Goal: Task Accomplishment & Management: Manage account settings

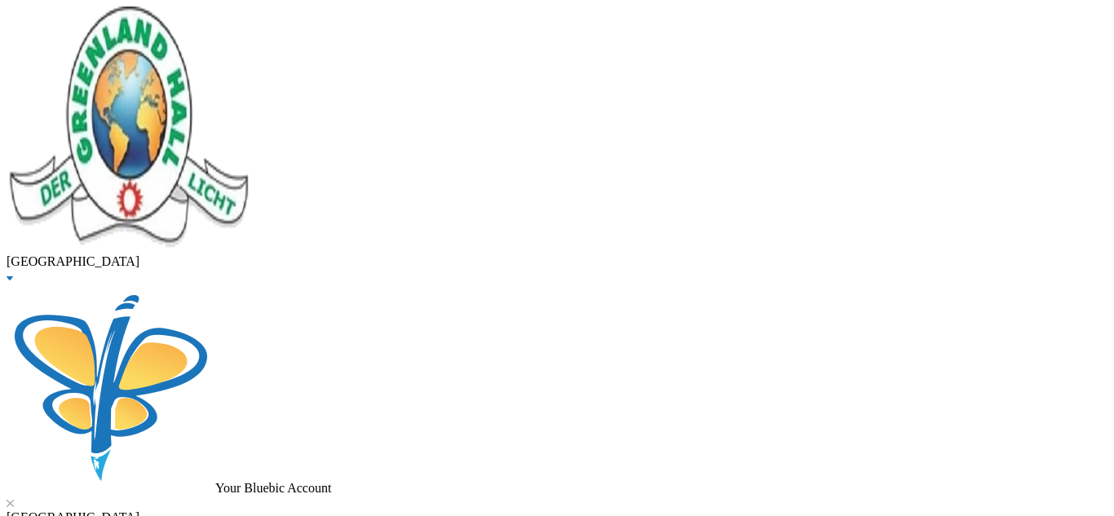
drag, startPoint x: 344, startPoint y: 143, endPoint x: 126, endPoint y: 117, distance: 219.3
type input "[PERSON_NAME]"
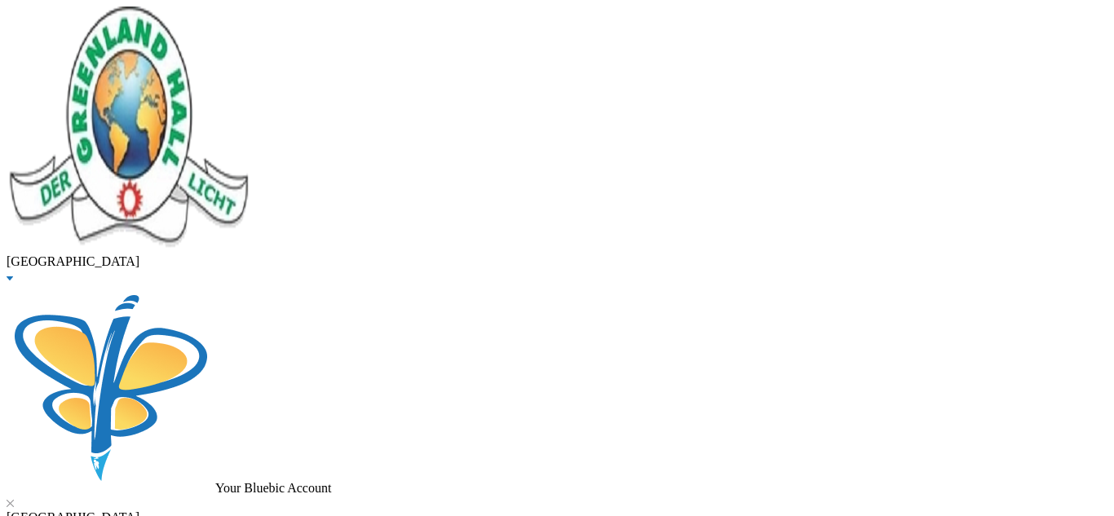
checkbox input "true"
type input "40000"
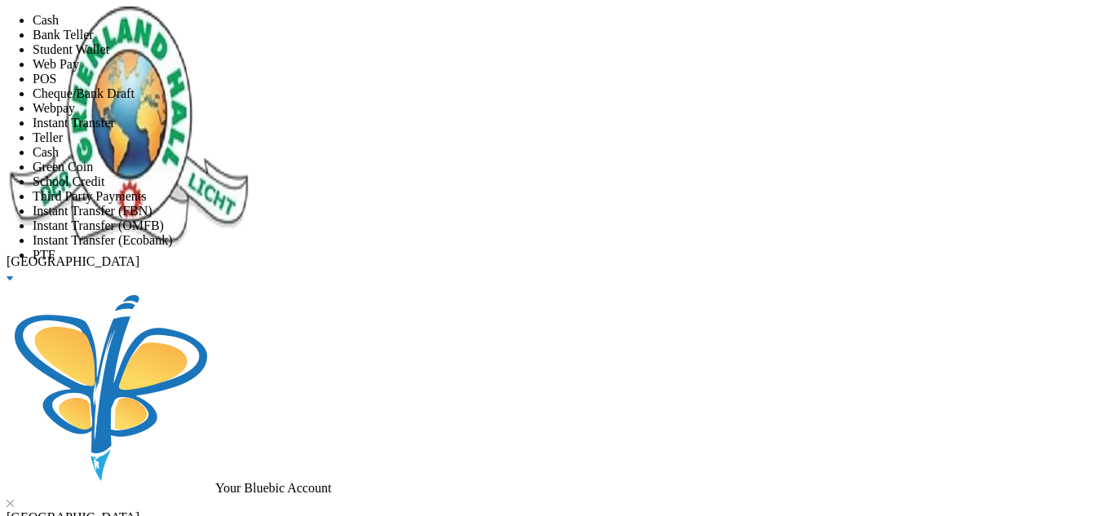
scroll to position [192, 0]
click at [557, 204] on li "Instant Transfer (FBN)" at bounding box center [573, 211] width 1081 height 15
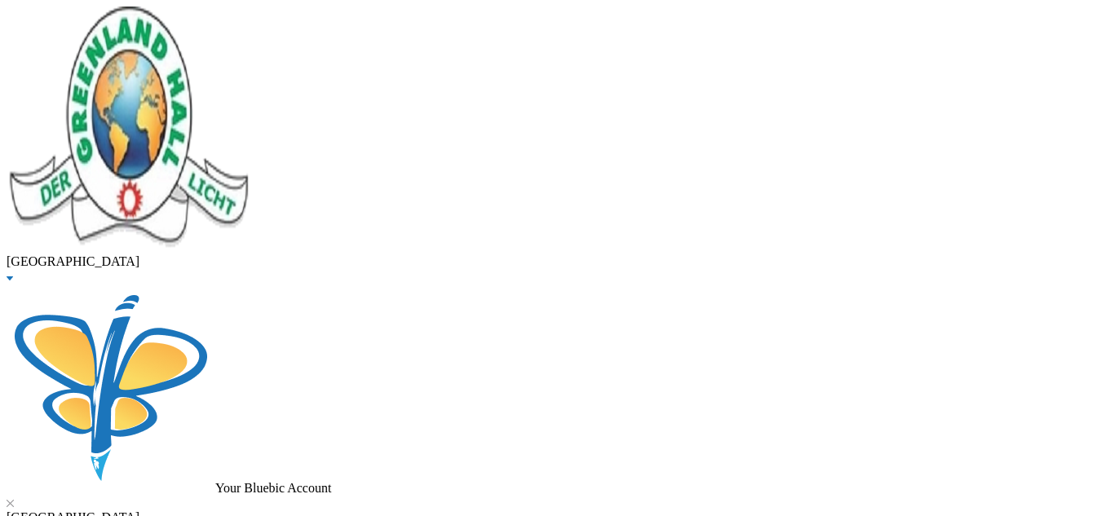
scroll to position [104, 0]
type input "[PERSON_NAME]"
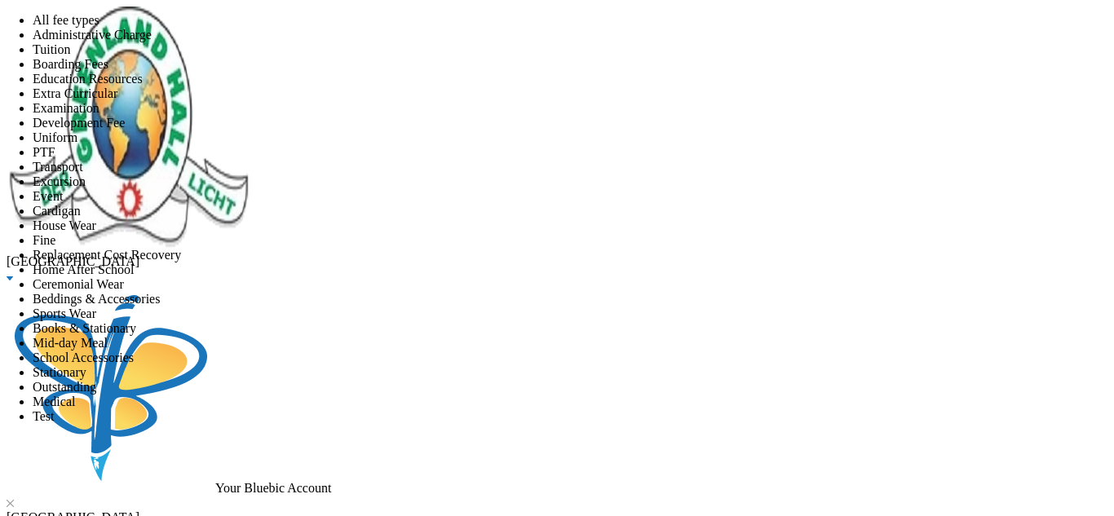
click at [99, 115] on span "Examination" at bounding box center [66, 108] width 67 height 14
drag, startPoint x: 585, startPoint y: 324, endPoint x: 339, endPoint y: 311, distance: 246.5
copy td "2024/2025 SSCE Diploma External Examination Fees"
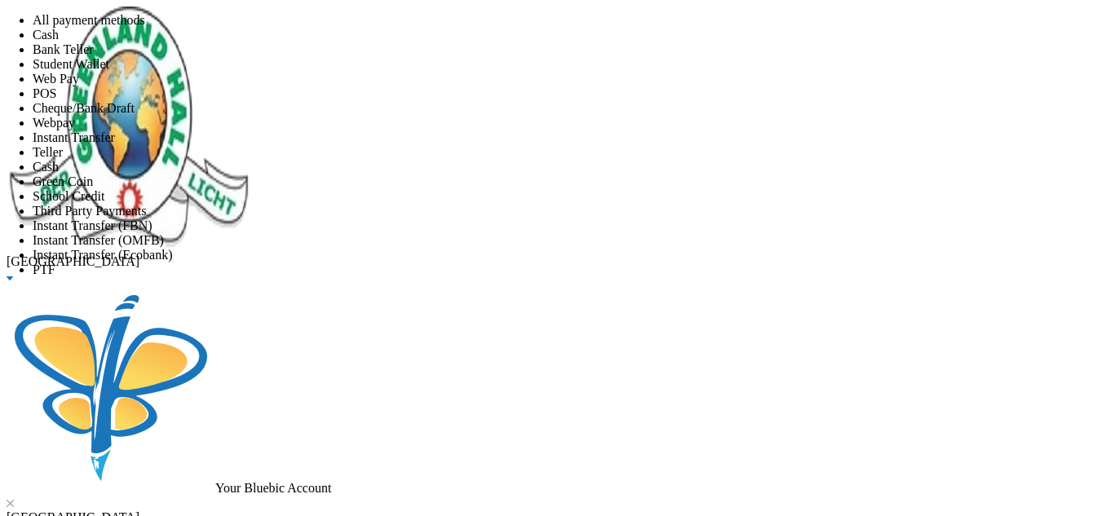
checkbox input "false"
click at [152, 232] on span "Instant Transfer (FBN)" at bounding box center [93, 225] width 120 height 14
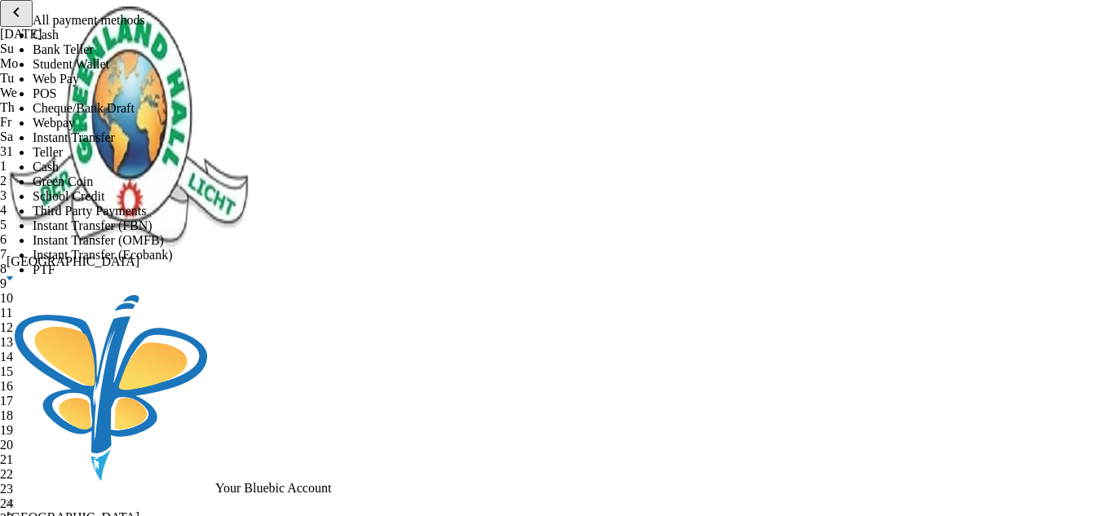
click at [26, 22] on icon "chevron_left" at bounding box center [17, 12] width 20 height 20
click at [261, 232] on div "1" at bounding box center [557, 225] width 1114 height 15
type input "[DATE] - [DATE]"
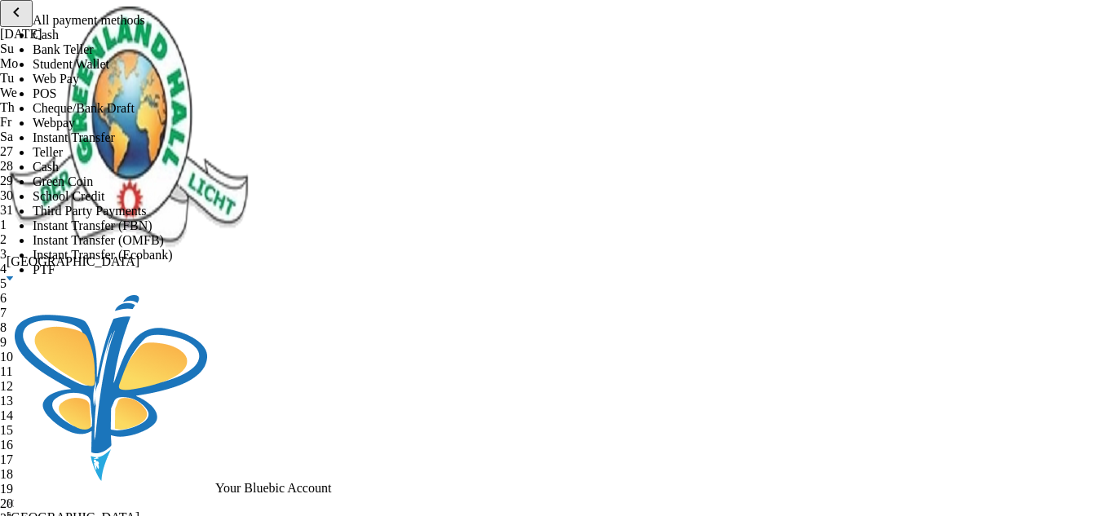
checkbox input "true"
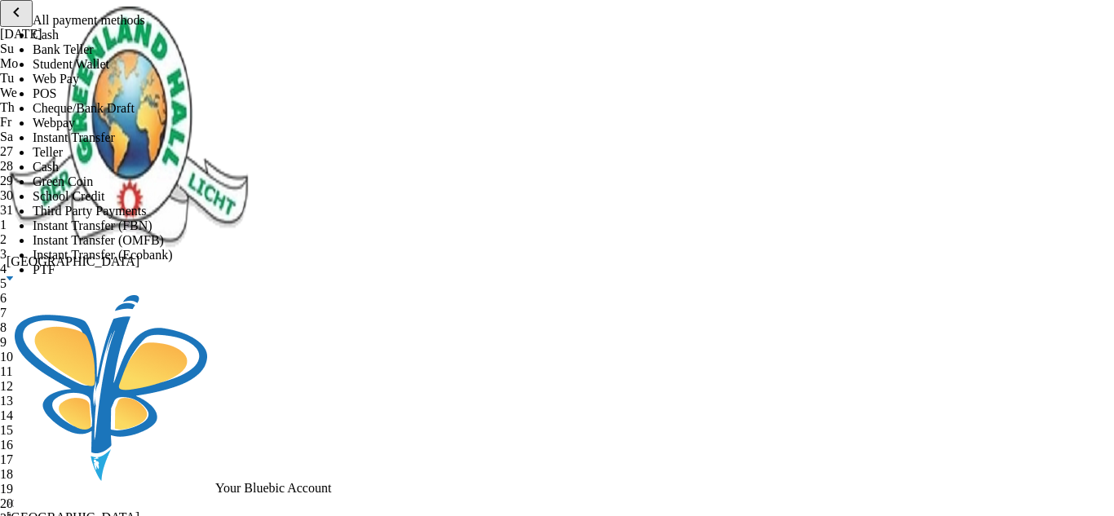
checkbox input "true"
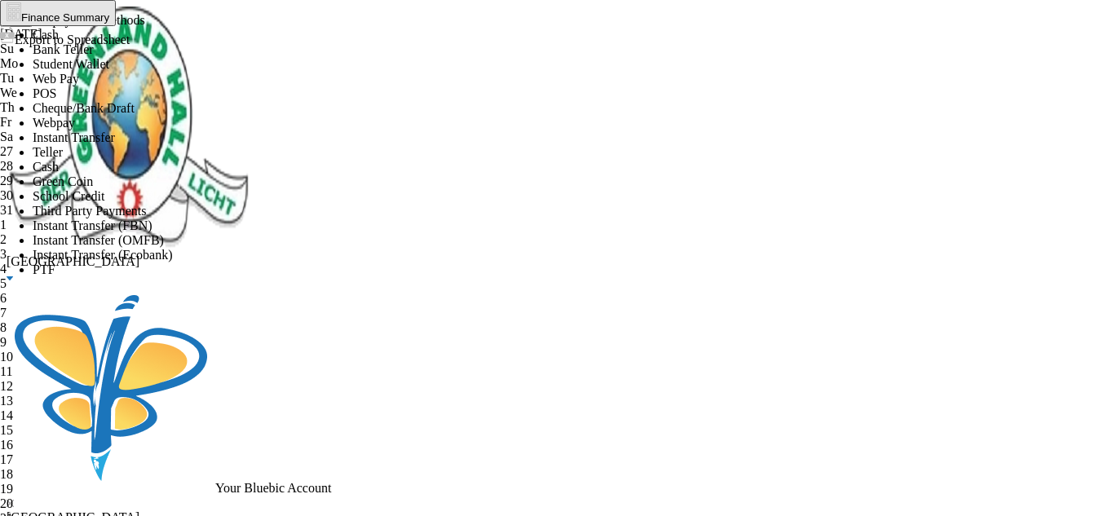
checkbox input "true"
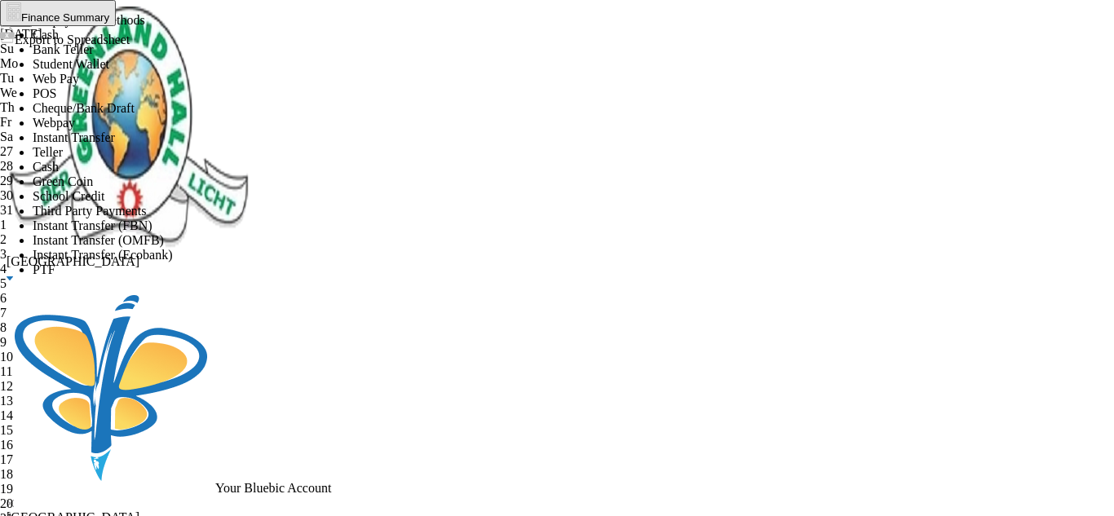
checkbox input "true"
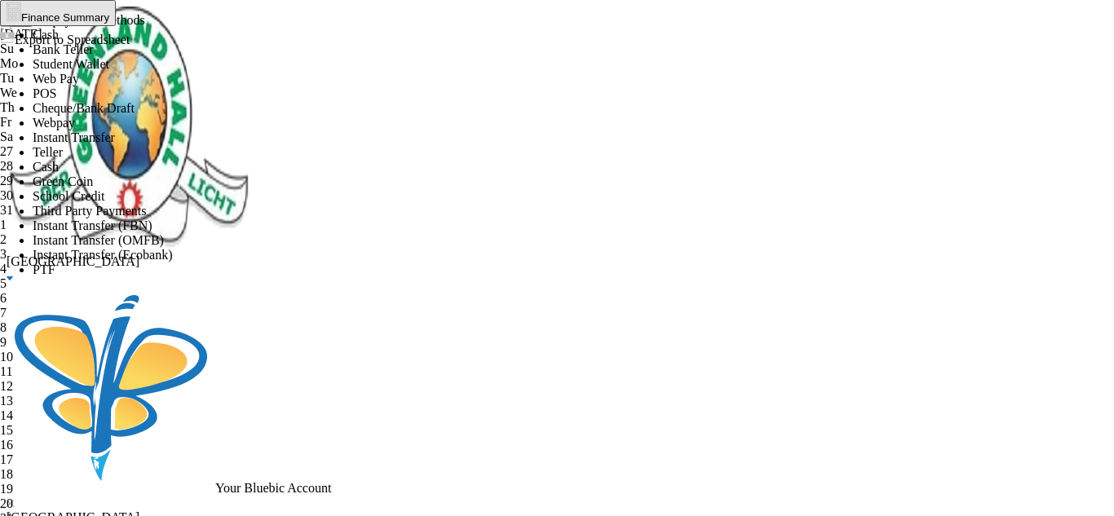
checkbox input "true"
checkbox input "false"
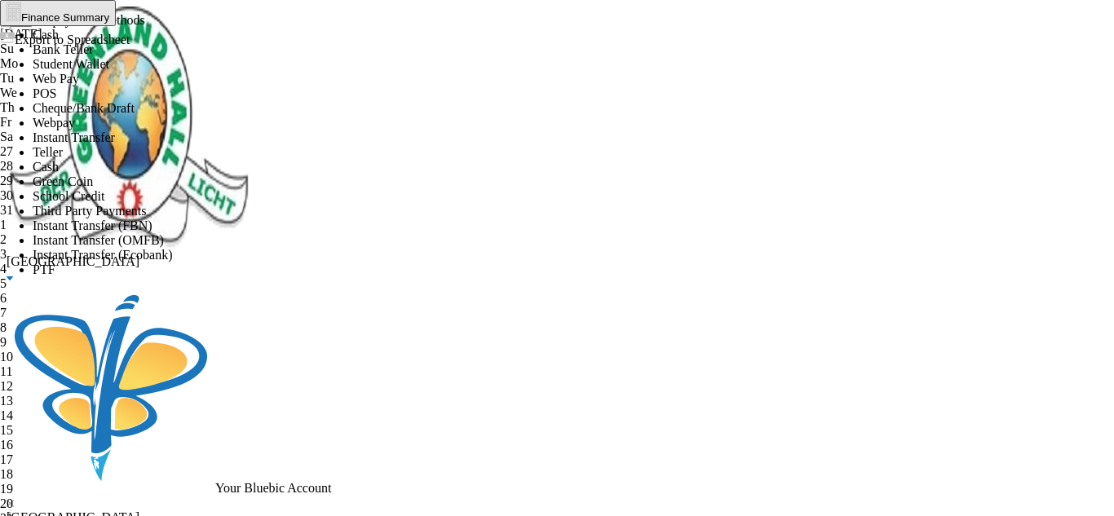
checkbox input "false"
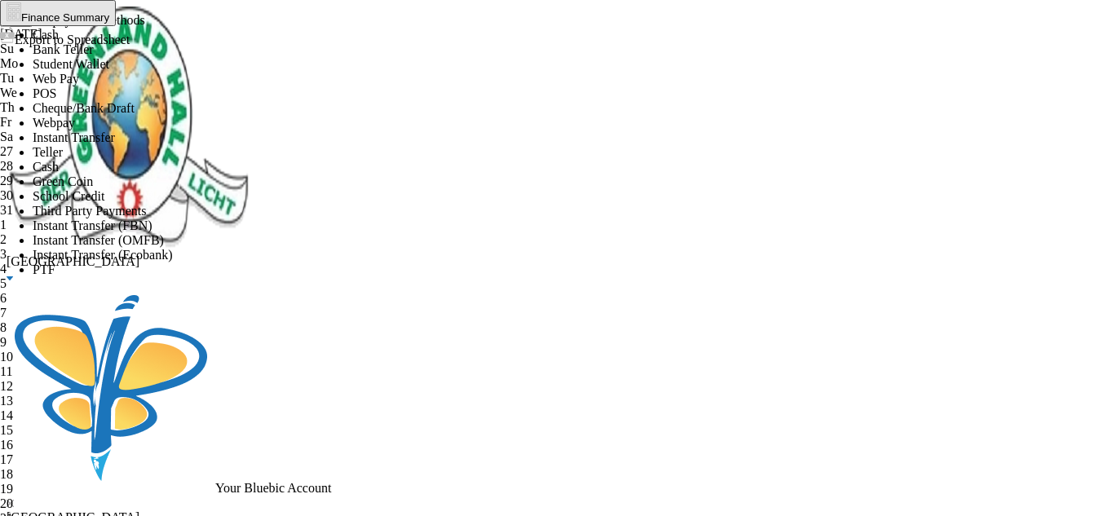
checkbox input "false"
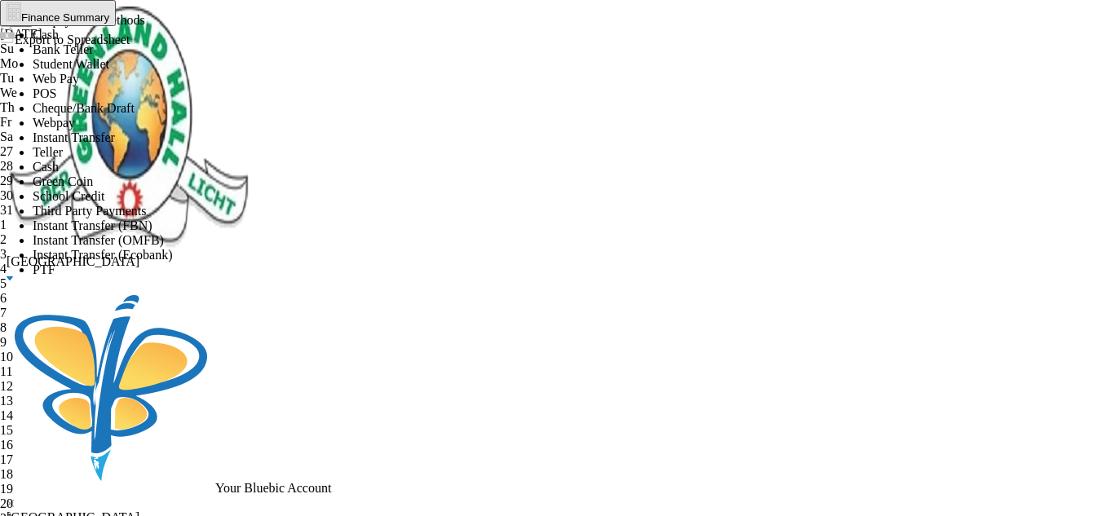
checkbox input "false"
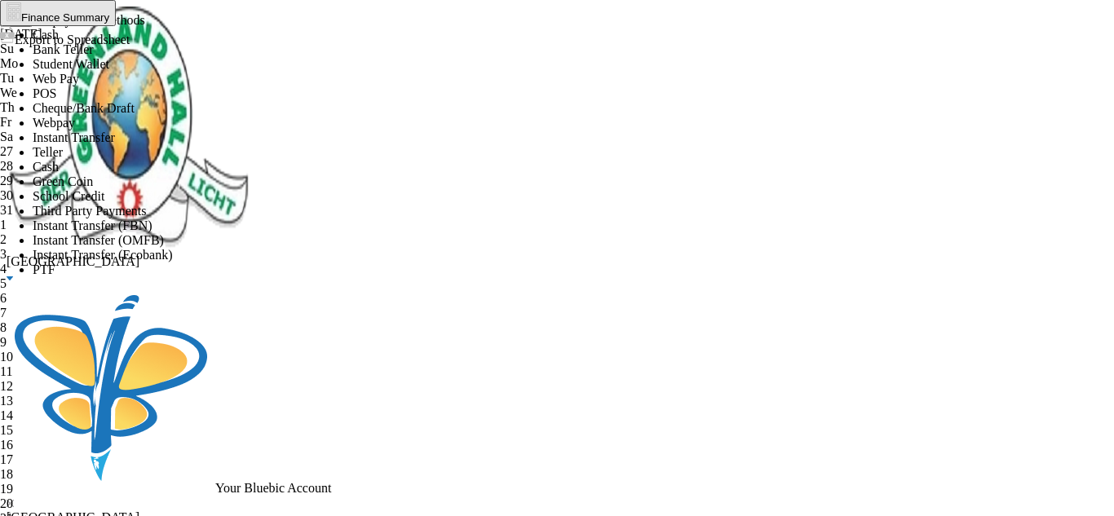
checkbox input "true"
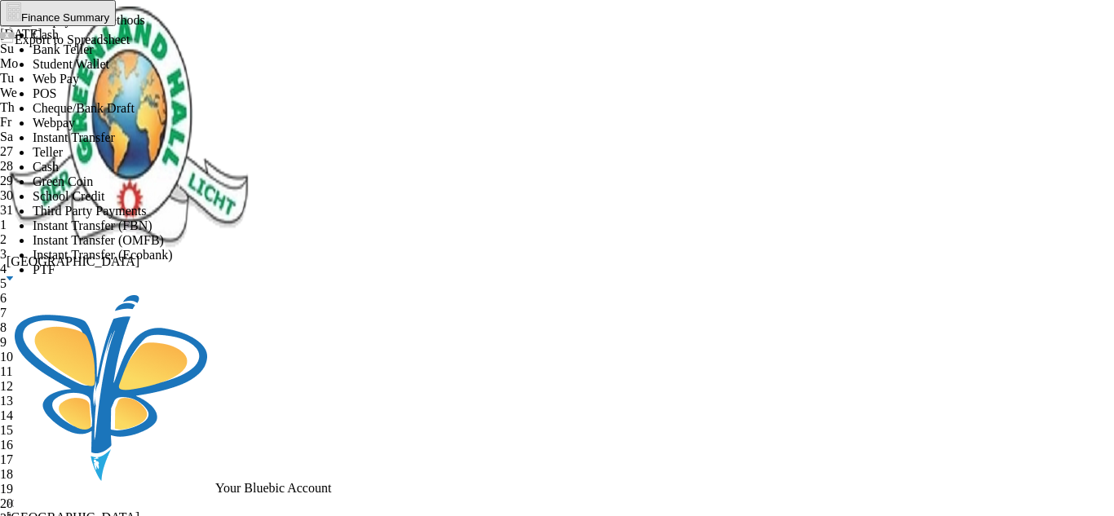
checkbox input "true"
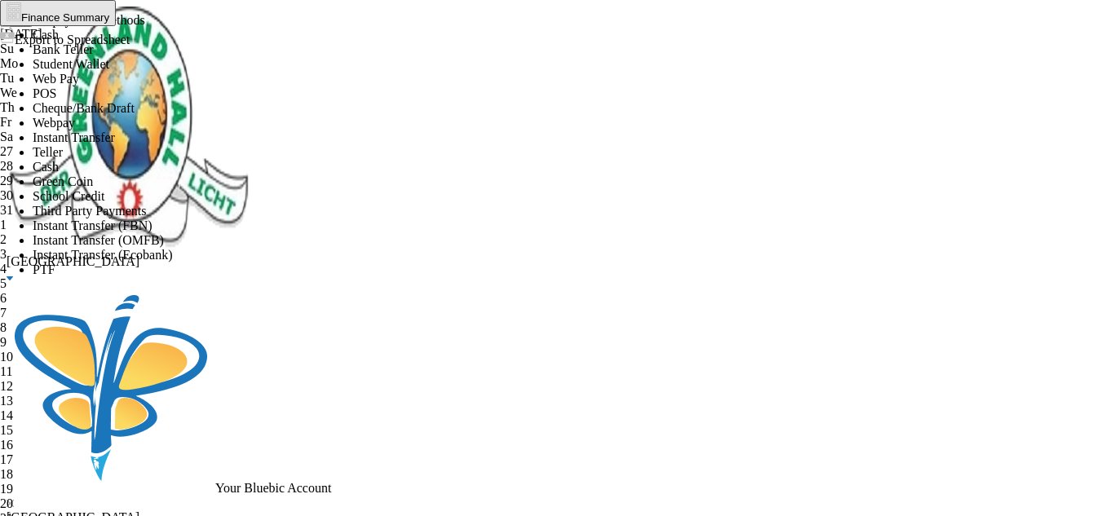
checkbox input "true"
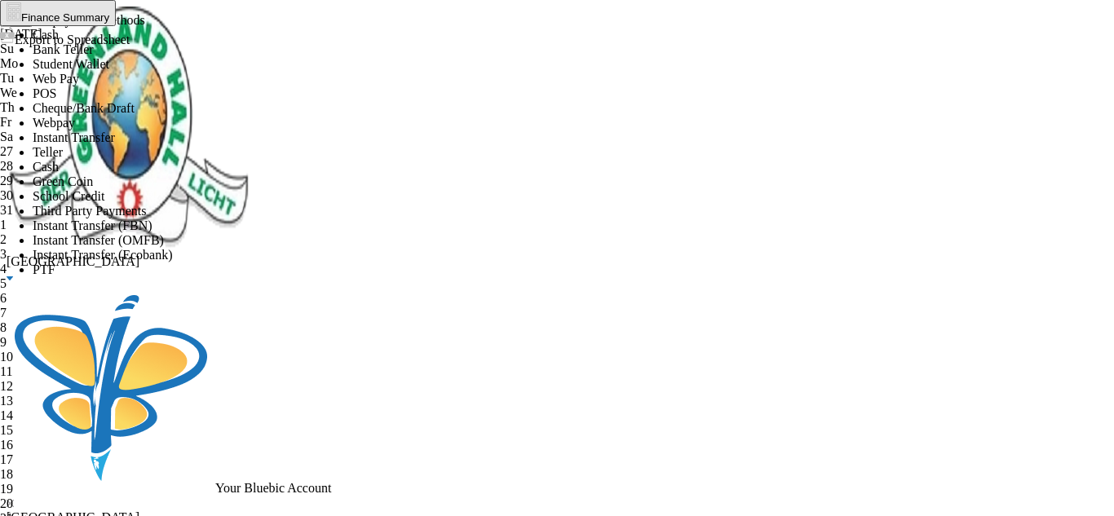
click at [130, 46] on span "Export to Spreadsheet" at bounding box center [72, 40] width 115 height 14
click at [116, 26] on button "Finance Summary" at bounding box center [58, 13] width 116 height 26
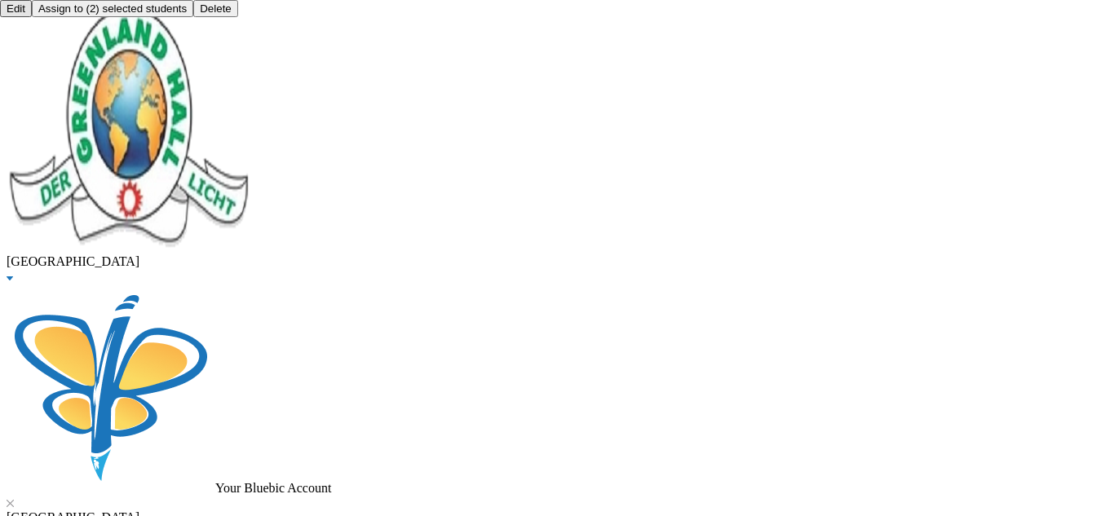
paste textarea "2024/2025 SSCE Diploma External Examination Fees"
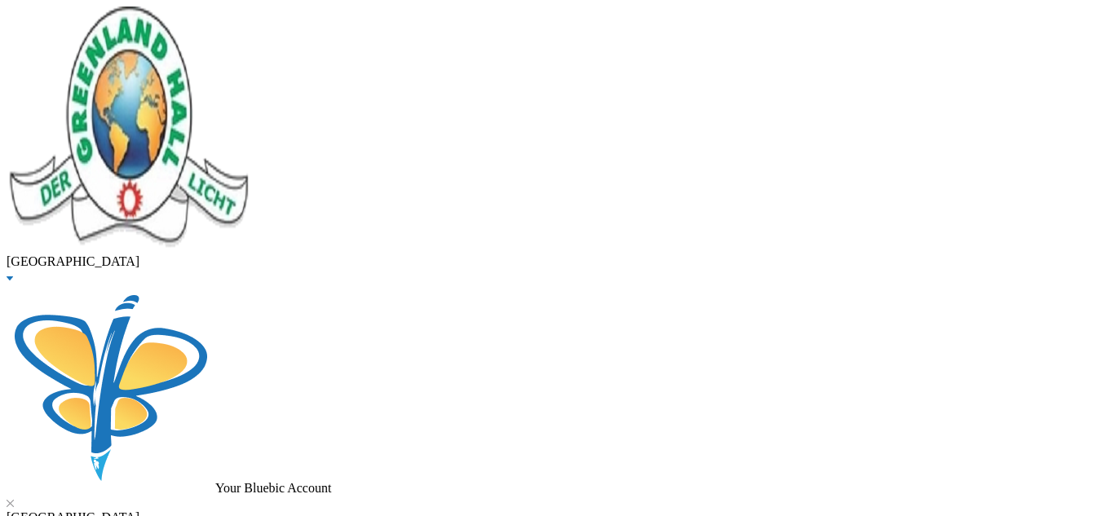
type textarea "2025/2026 SSCE Diploma External Examination Fees"
type input "120000"
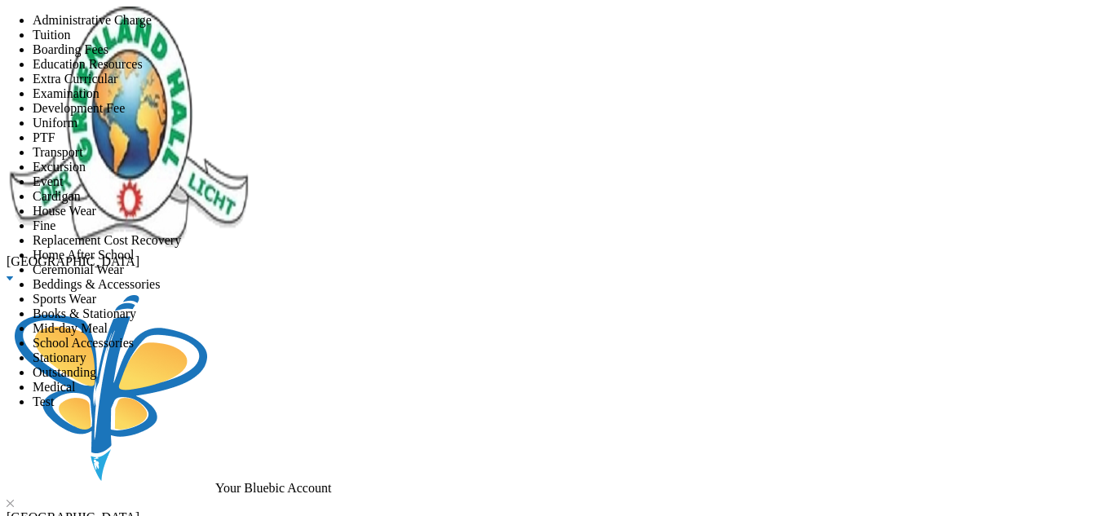
click at [99, 100] on span "Examination" at bounding box center [66, 93] width 67 height 14
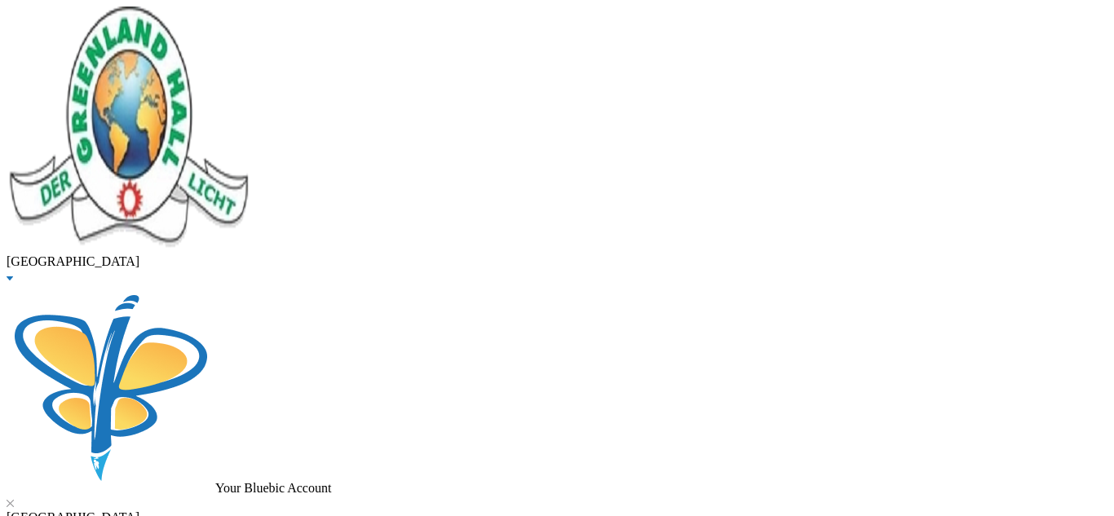
scroll to position [0, 0]
drag, startPoint x: 295, startPoint y: 128, endPoint x: 111, endPoint y: 151, distance: 185.6
type input "james"
